Goal: Task Accomplishment & Management: Manage account settings

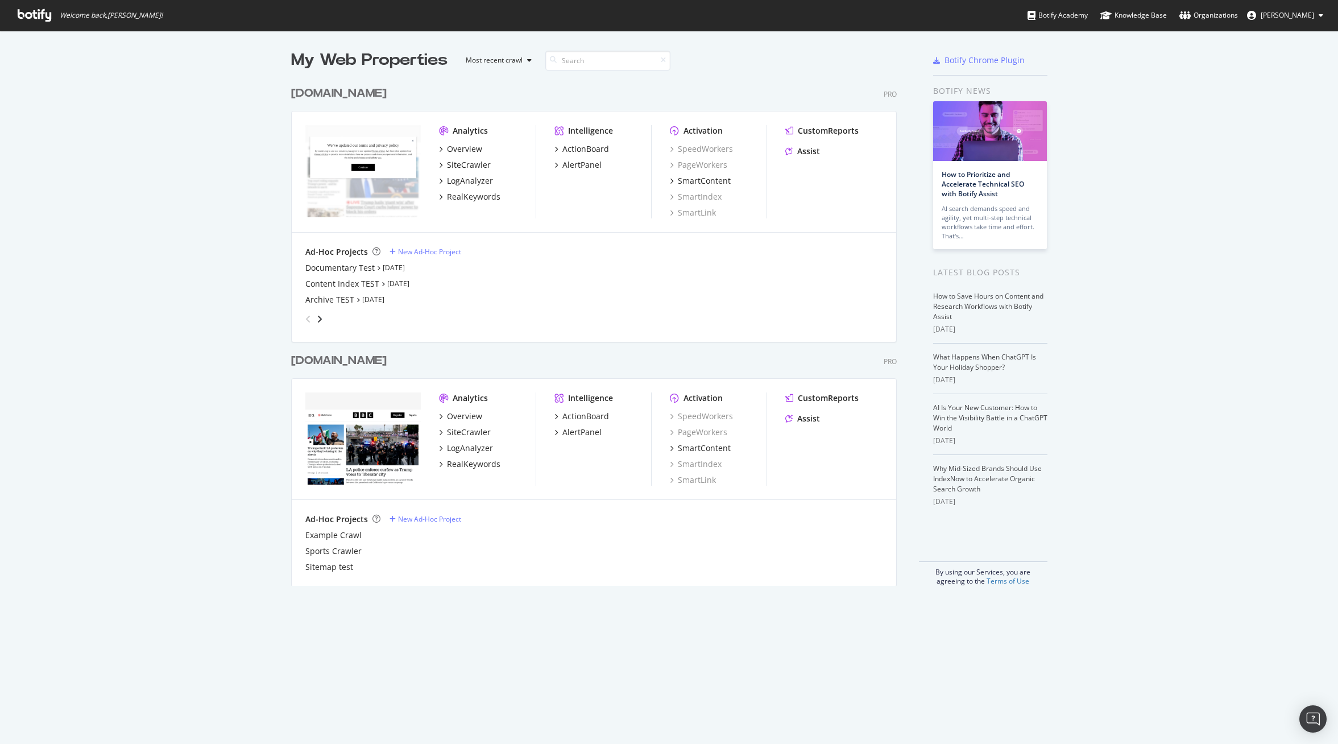
scroll to position [744, 1338]
